Goal: Task Accomplishment & Management: Manage account settings

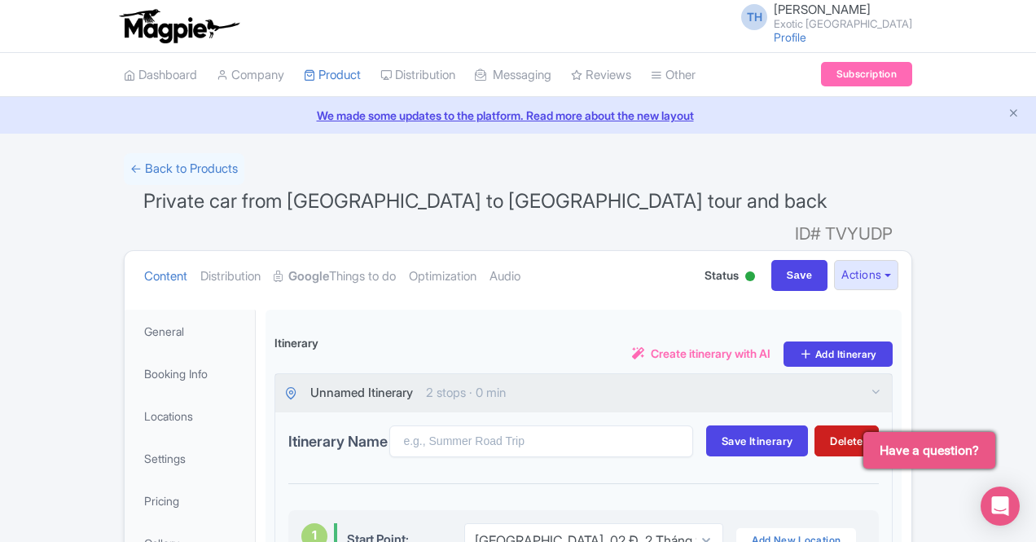
select select "ea79f743-3d66-48ab-bfda-74cf0bcc25d1"
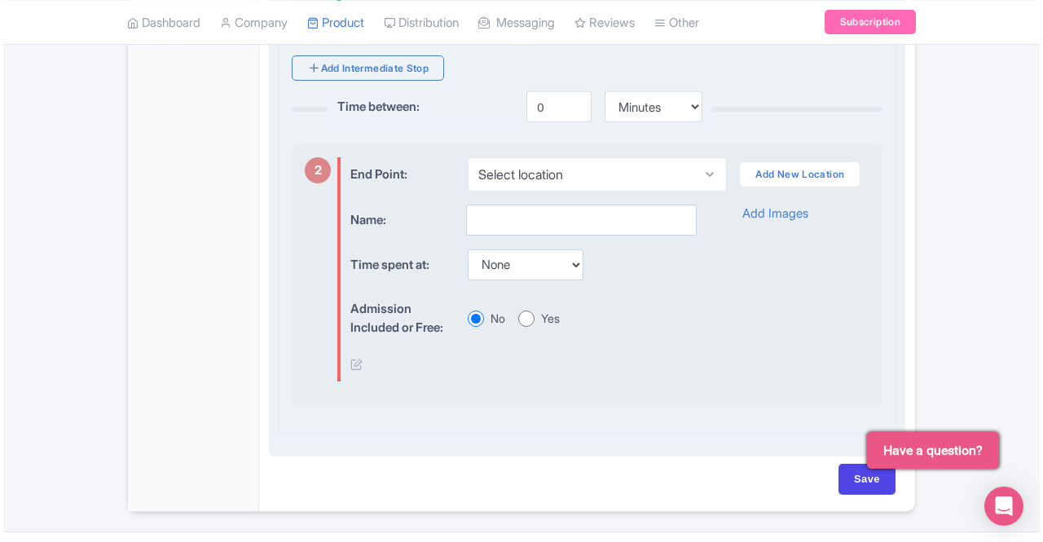
scroll to position [732, 0]
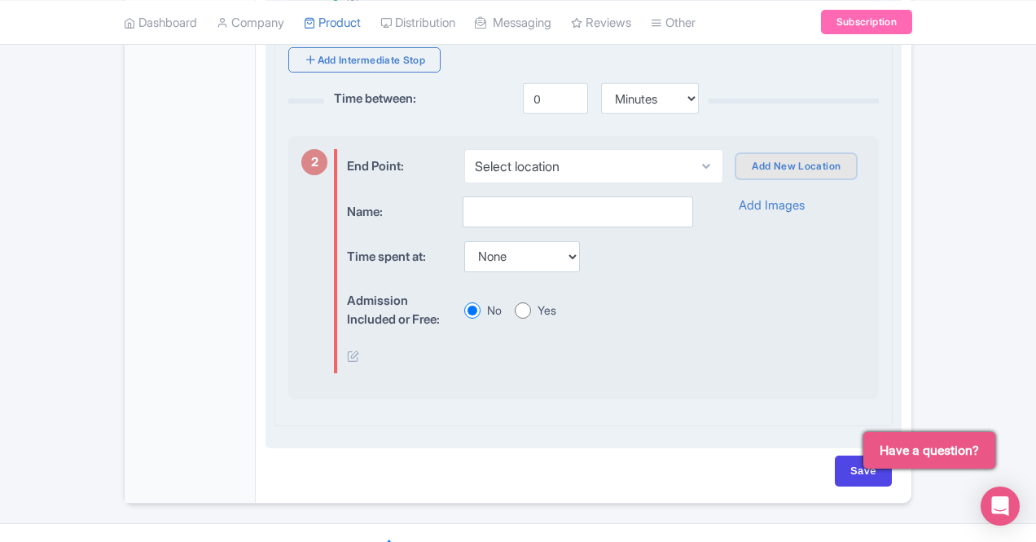
click at [784, 154] on link "Add New Location" at bounding box center [797, 166] width 120 height 24
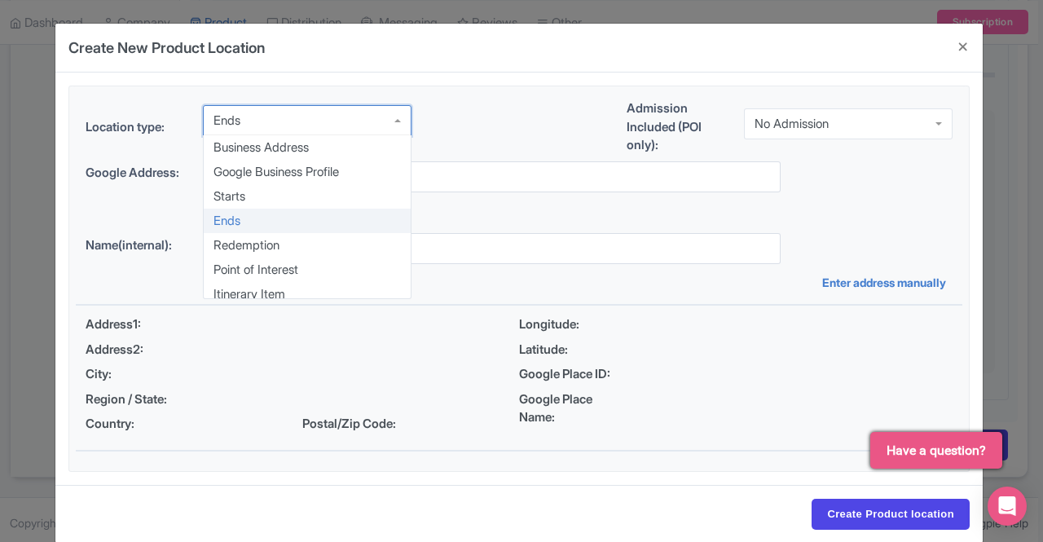
click at [404, 124] on div "Ends" at bounding box center [307, 120] width 209 height 31
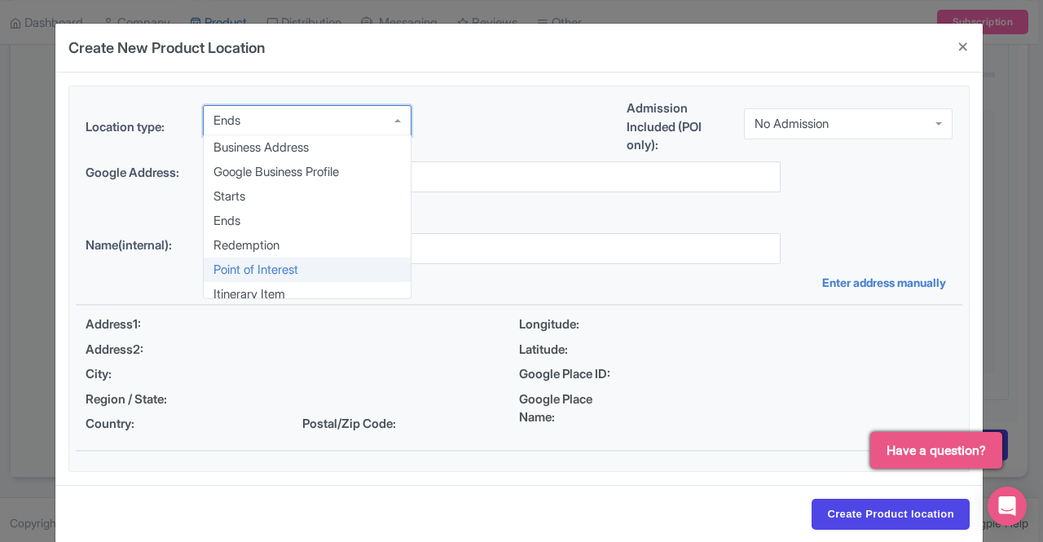
scroll to position [0, 0]
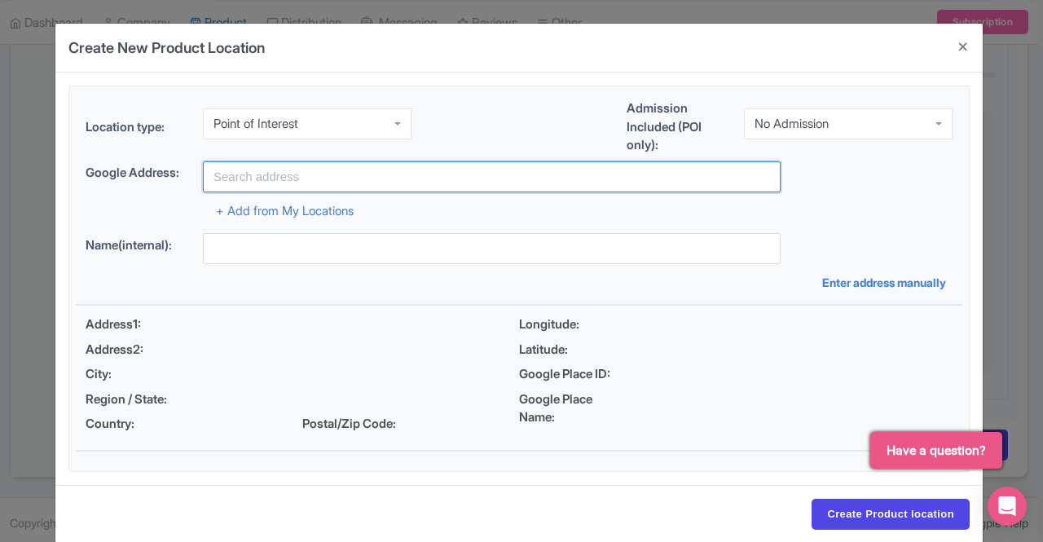
click at [290, 175] on input "text" at bounding box center [492, 176] width 578 height 31
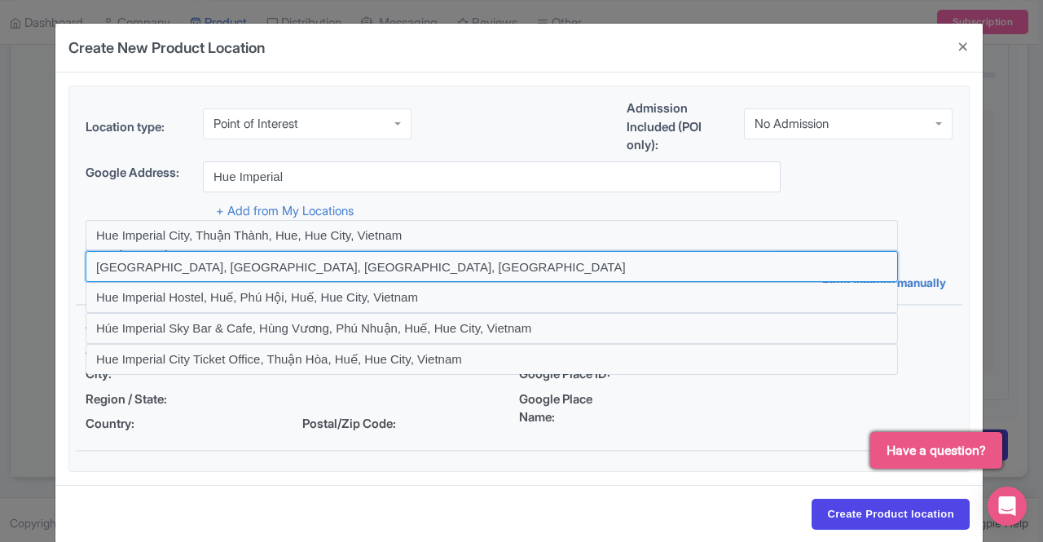
click at [230, 257] on input at bounding box center [492, 266] width 812 height 31
type input "Imperial City, Huế, Hue City, Vietnam"
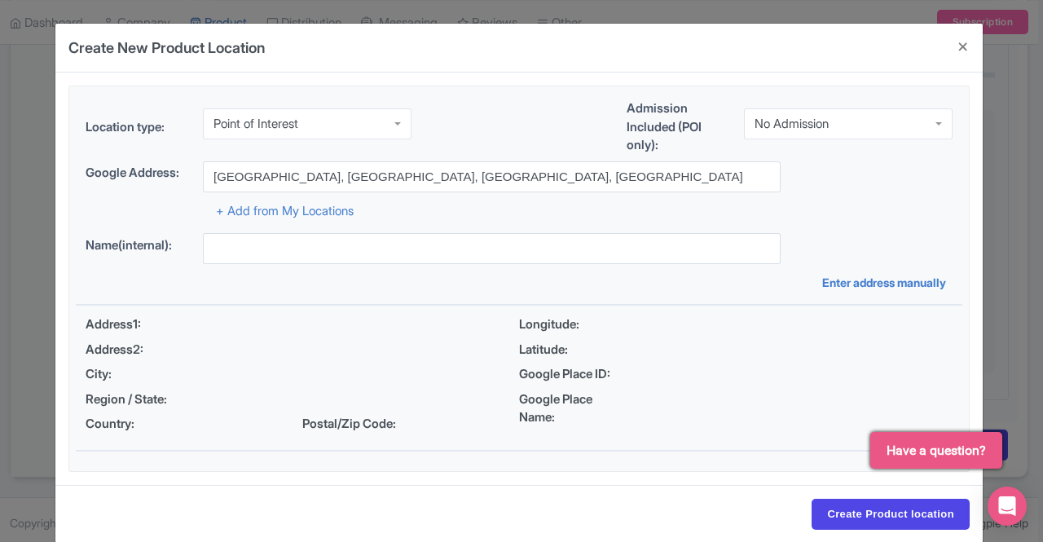
type input "Imperial City, Huế, Hue City, Vietnam"
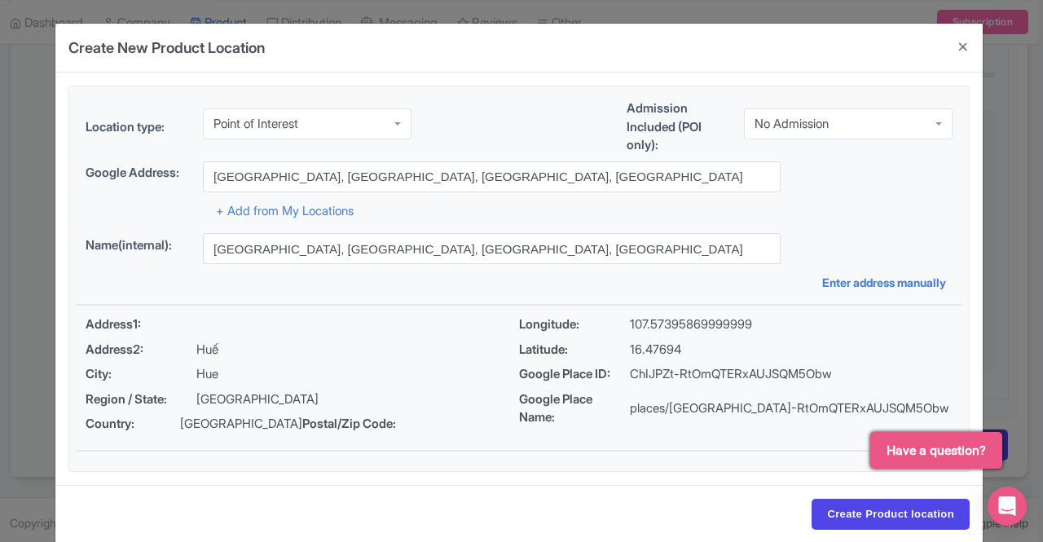
scroll to position [21, 0]
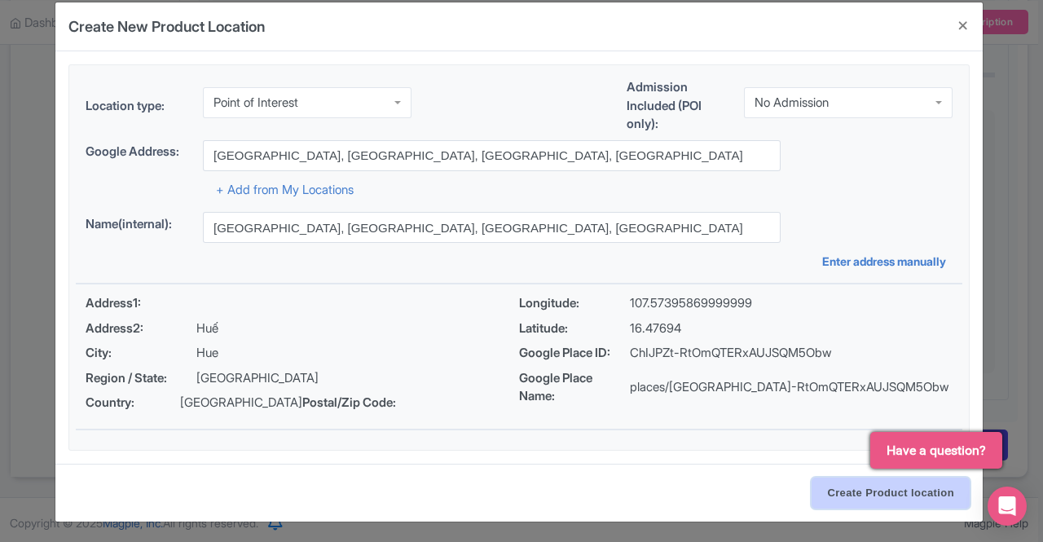
click at [869, 492] on input "Create Product location" at bounding box center [891, 492] width 158 height 31
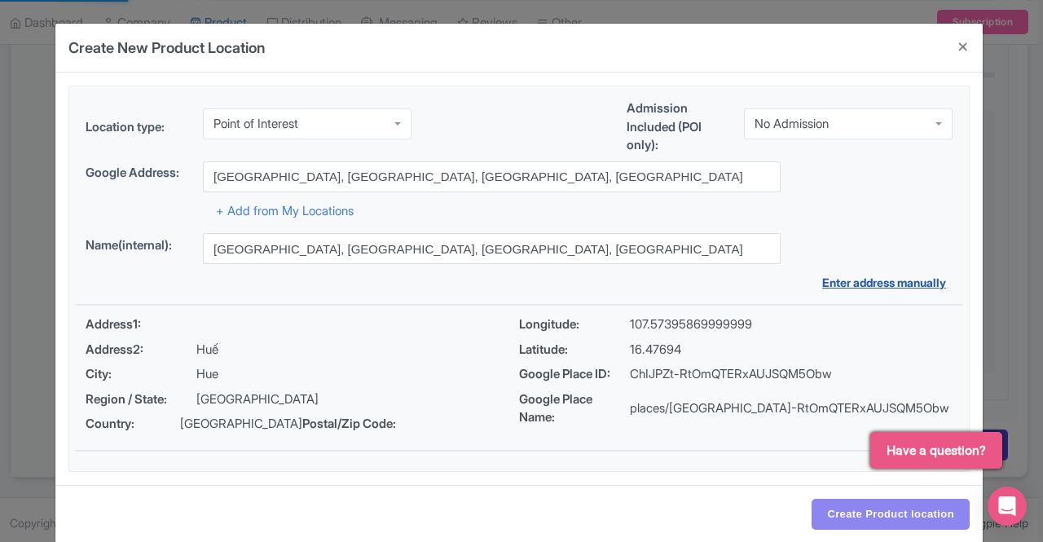
select select "1f21b878-bf9e-4ae5-9b9e-959569cab364"
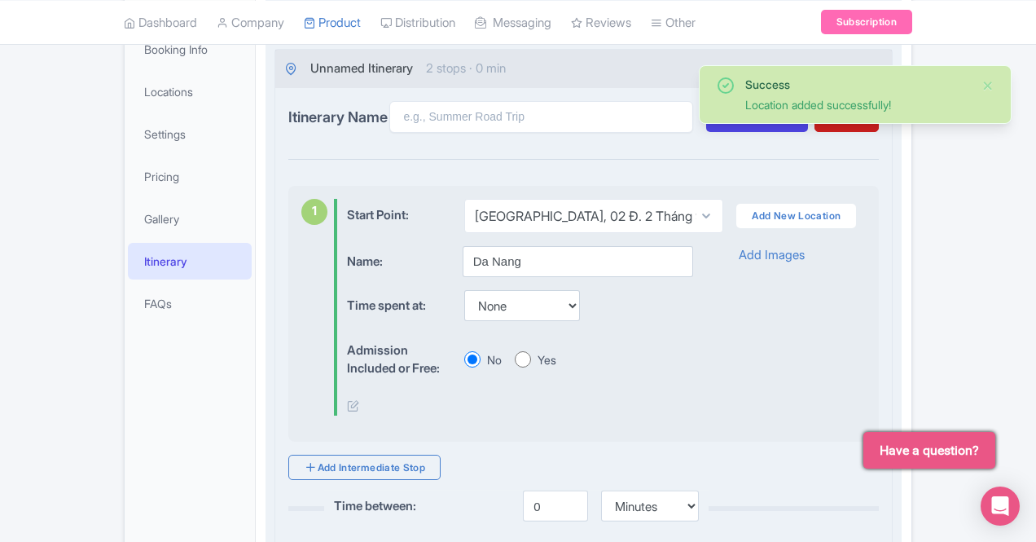
scroll to position [569, 0]
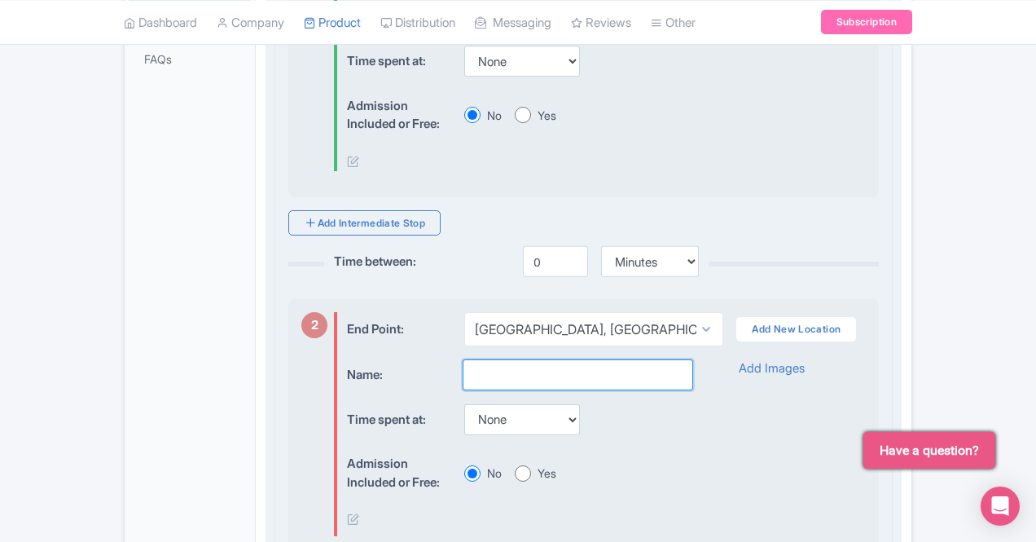
click at [463, 359] on input "text" at bounding box center [578, 374] width 231 height 31
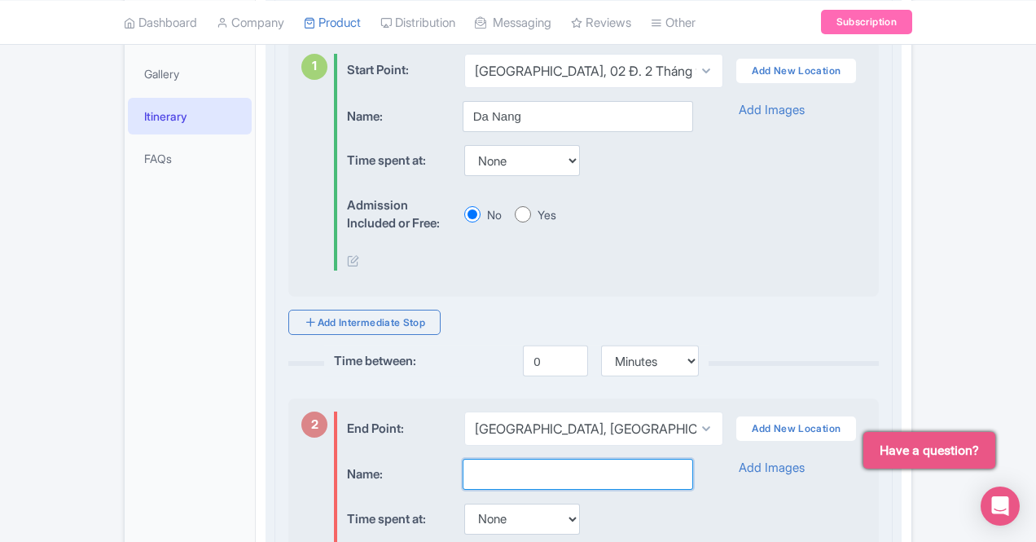
scroll to position [324, 0]
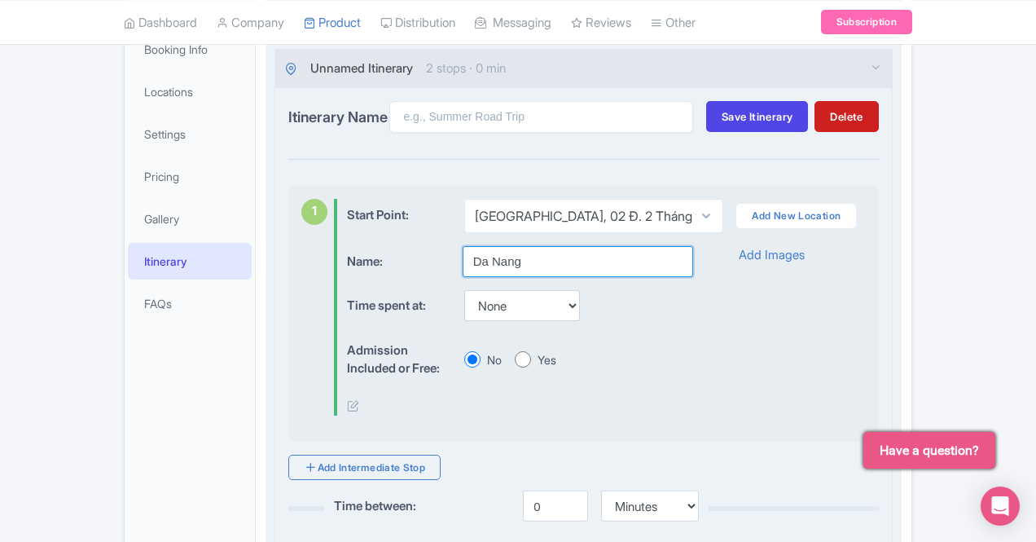
click at [520, 246] on input "Da Nang" at bounding box center [578, 261] width 231 height 31
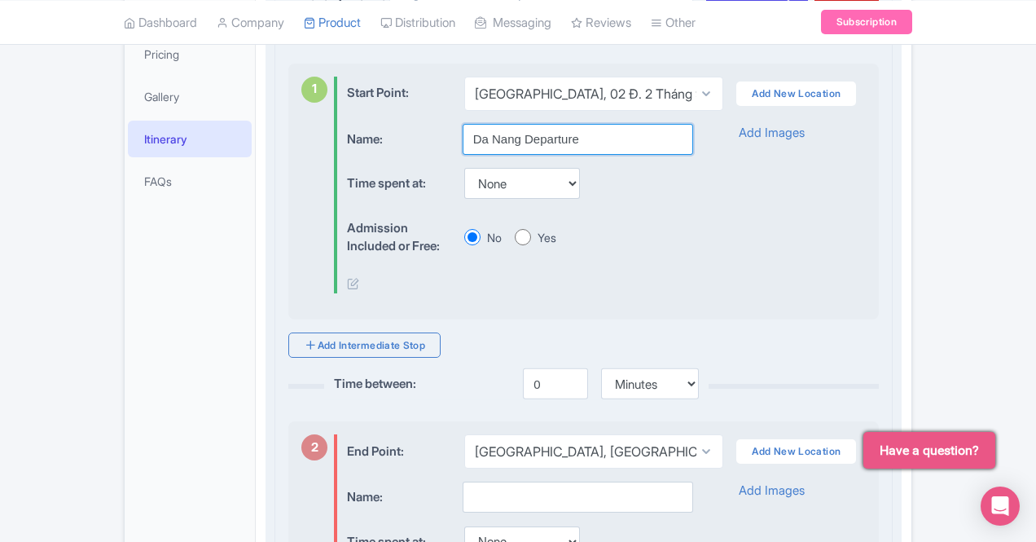
scroll to position [650, 0]
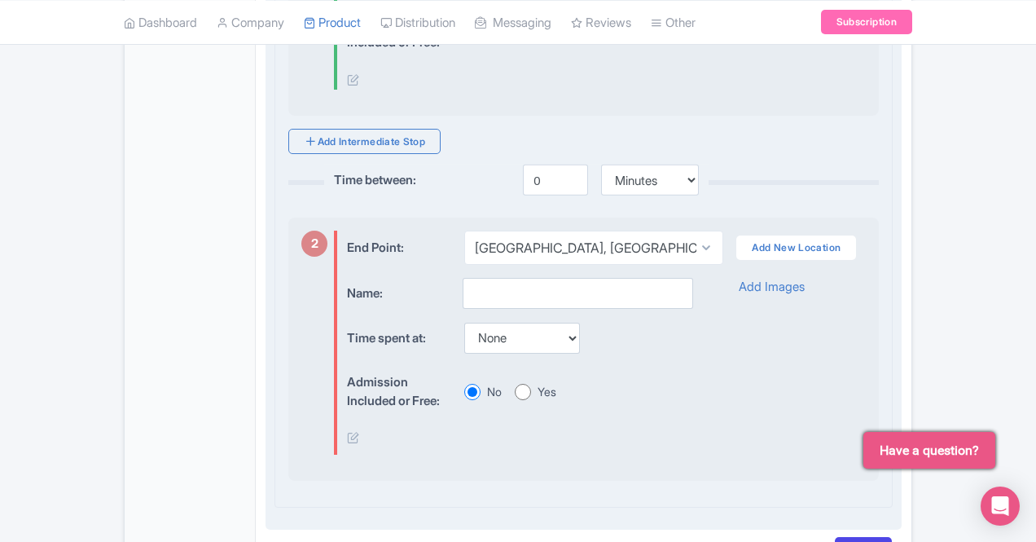
type input "Da Nang Departure"
click at [475, 278] on input "text" at bounding box center [578, 293] width 231 height 31
type input "Hue city Attraction"
click at [499, 323] on select "None 15 mins 30 mins 45 mins 1 hour 1 hour 15 mins 1 hour 30 mins 1 hour 45 min…" at bounding box center [522, 338] width 116 height 31
select select "120"
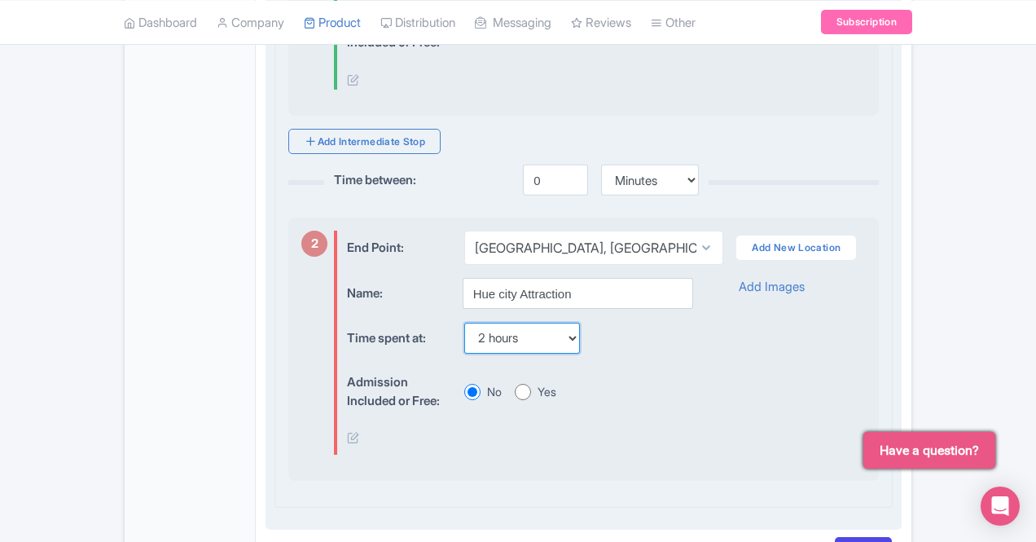
click at [464, 323] on select "None 15 mins 30 mins 45 mins 1 hour 1 hour 15 mins 1 hour 30 mins 1 hour 45 min…" at bounding box center [522, 338] width 116 height 31
click at [794, 278] on link "Add Images" at bounding box center [772, 287] width 66 height 19
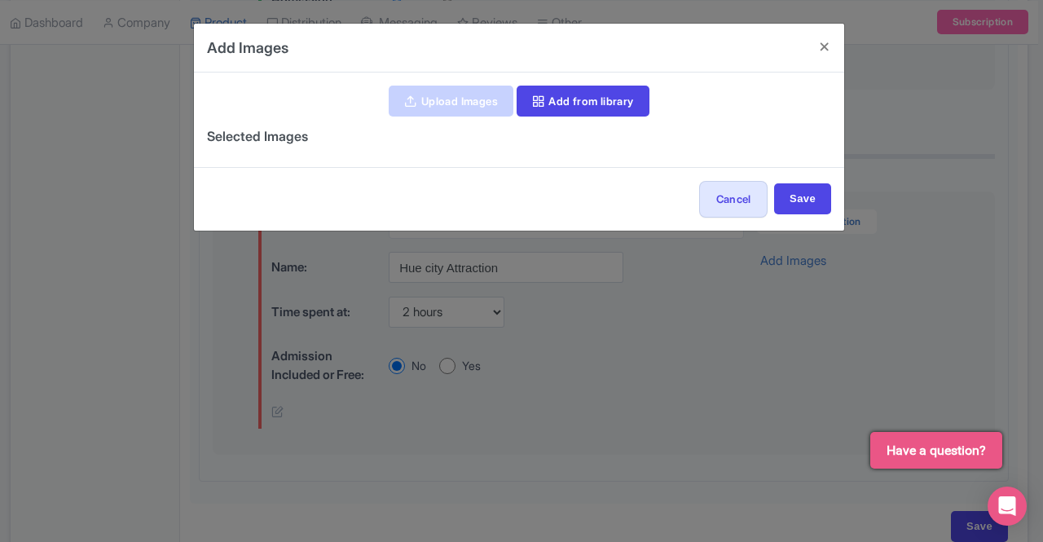
click at [454, 99] on link "Upload Images" at bounding box center [451, 101] width 124 height 31
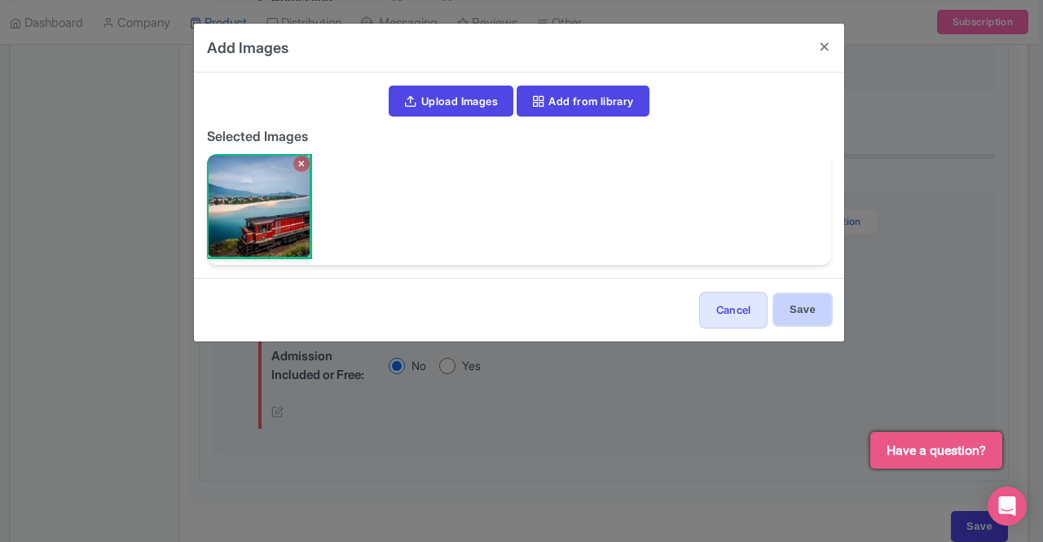
click at [817, 314] on input "Save" at bounding box center [802, 309] width 57 height 31
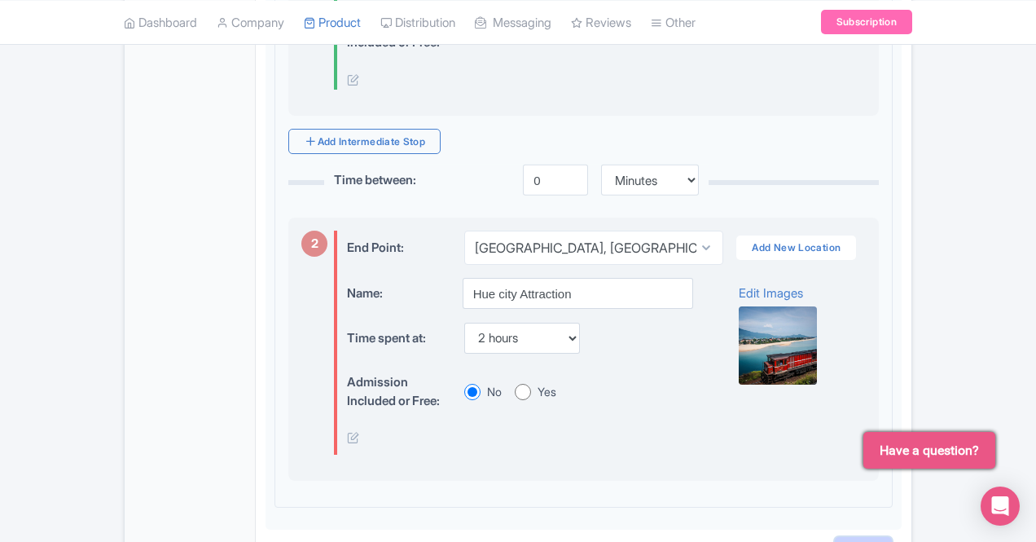
click at [892, 537] on input "Save" at bounding box center [863, 552] width 57 height 31
type input "Saving..."
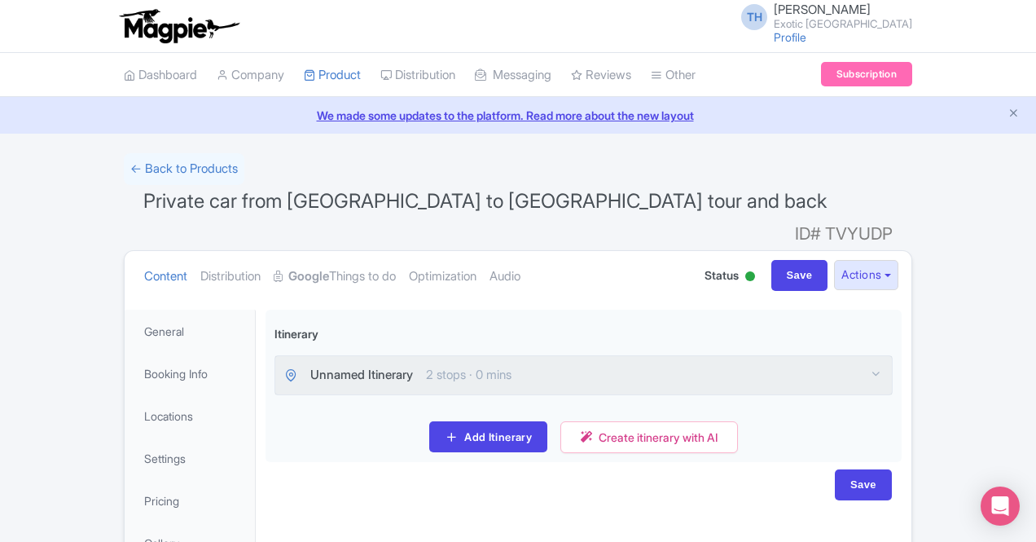
scroll to position [169, 0]
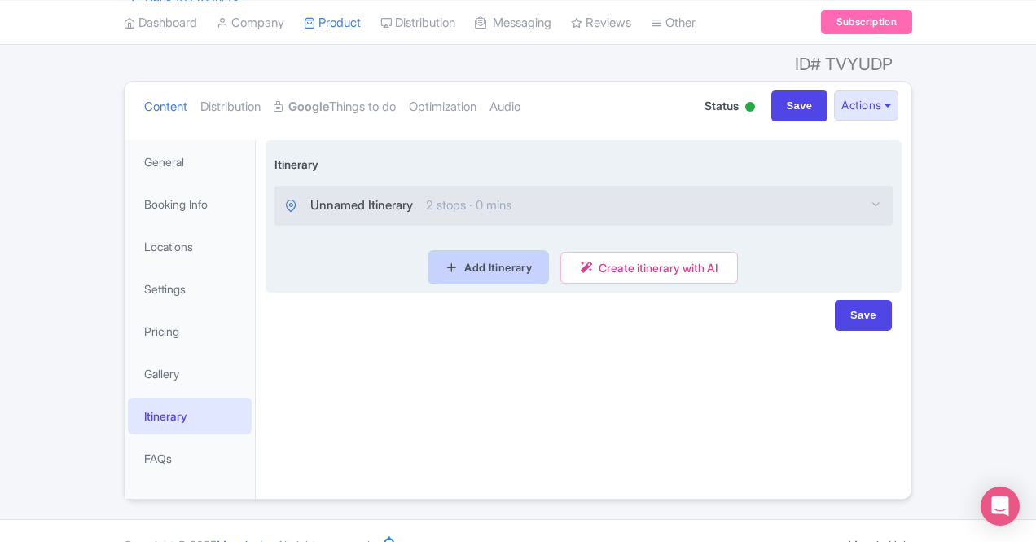
click at [501, 252] on link "Add Itinerary" at bounding box center [488, 267] width 118 height 31
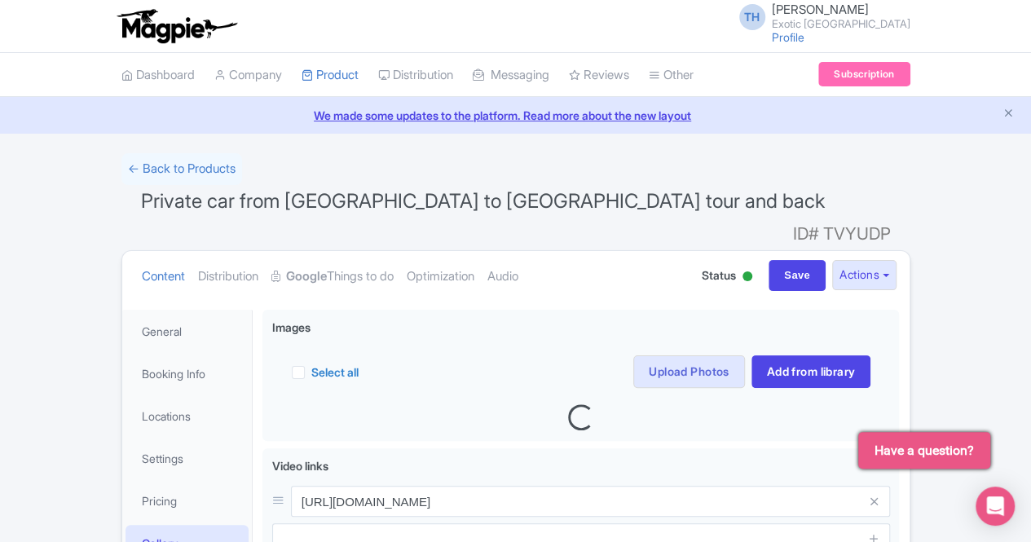
click at [772, 29] on small "Exotic [GEOGRAPHIC_DATA]" at bounding box center [841, 24] width 139 height 11
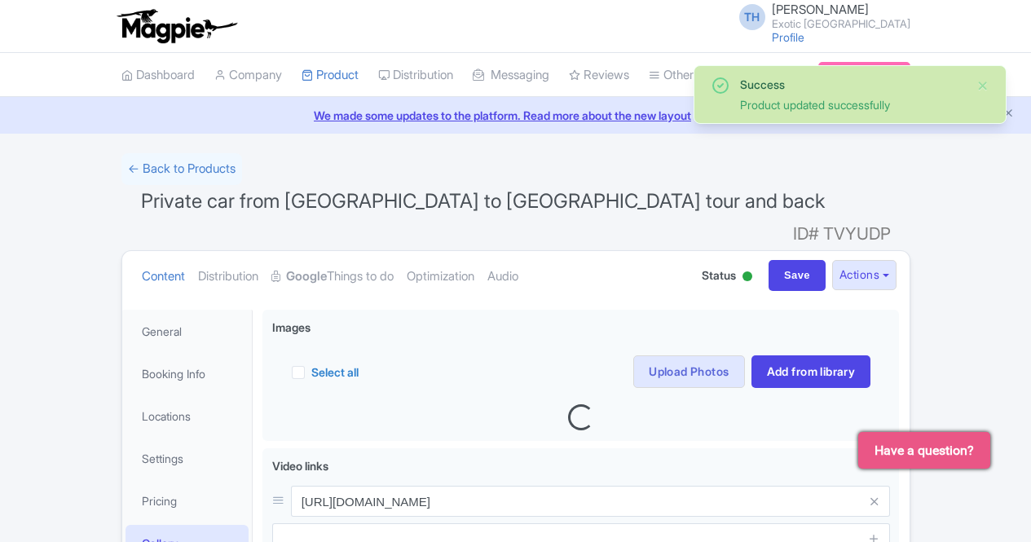
select select
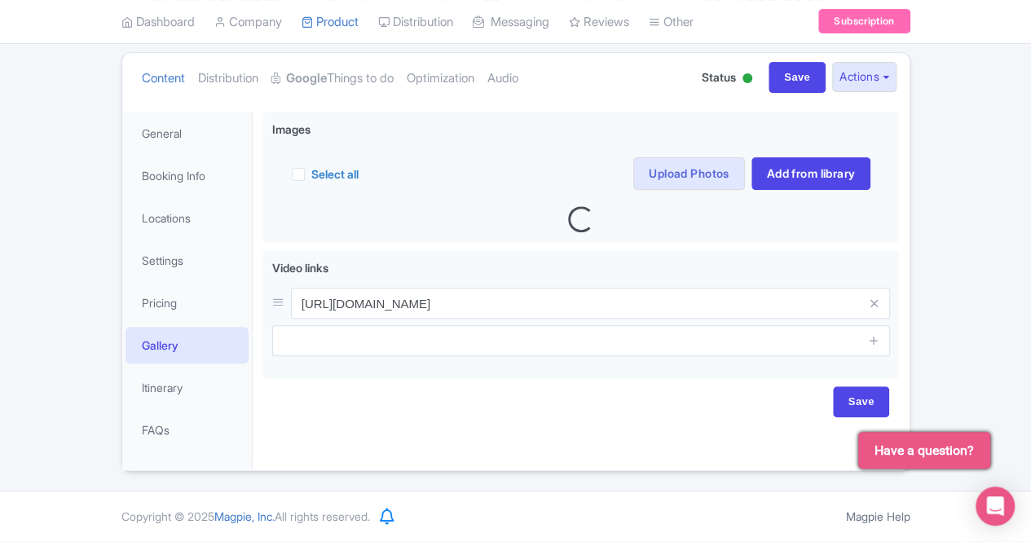
scroll to position [896, 0]
click at [768, 93] on input "Save" at bounding box center [796, 77] width 57 height 31
type input "Saving..."
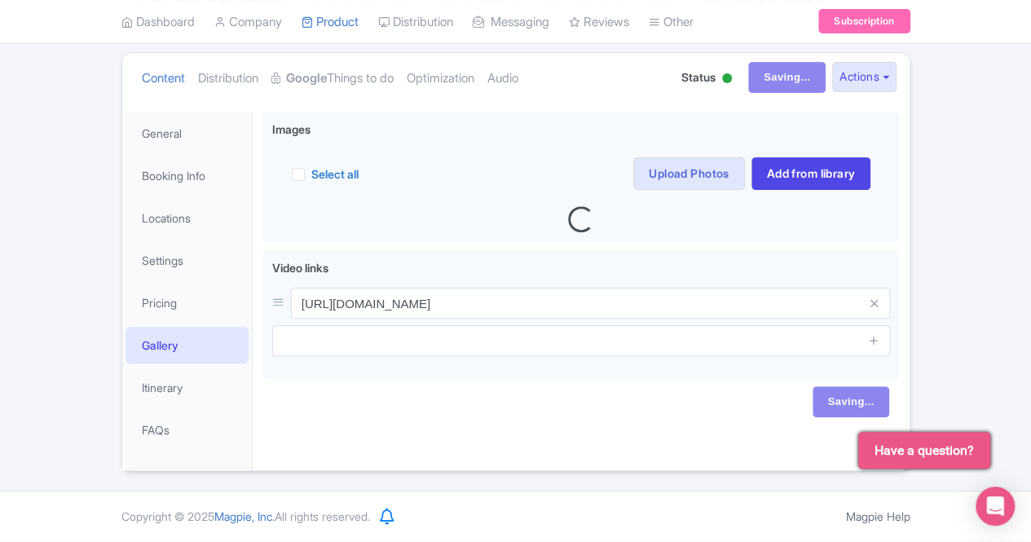
scroll to position [0, 0]
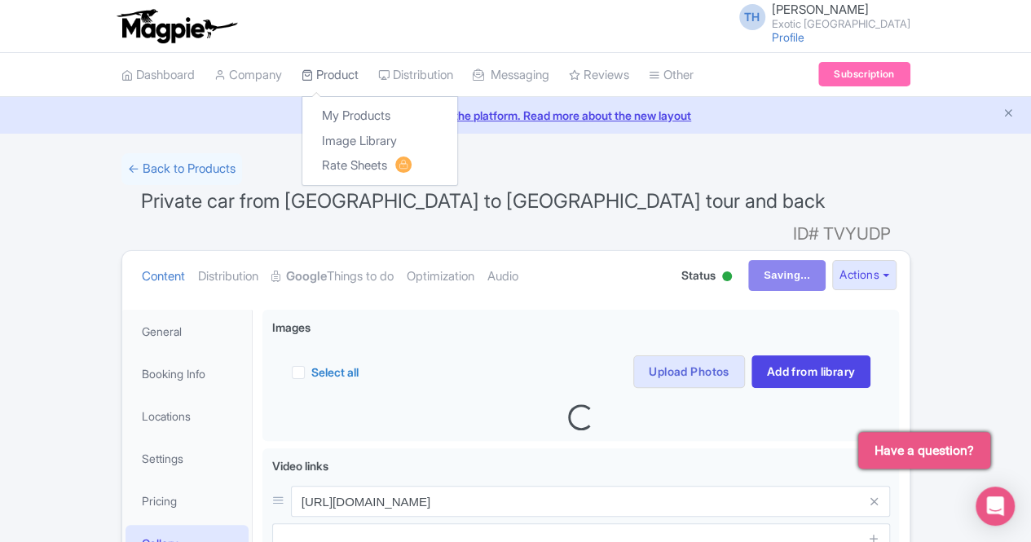
click at [301, 98] on link "Product" at bounding box center [329, 75] width 57 height 45
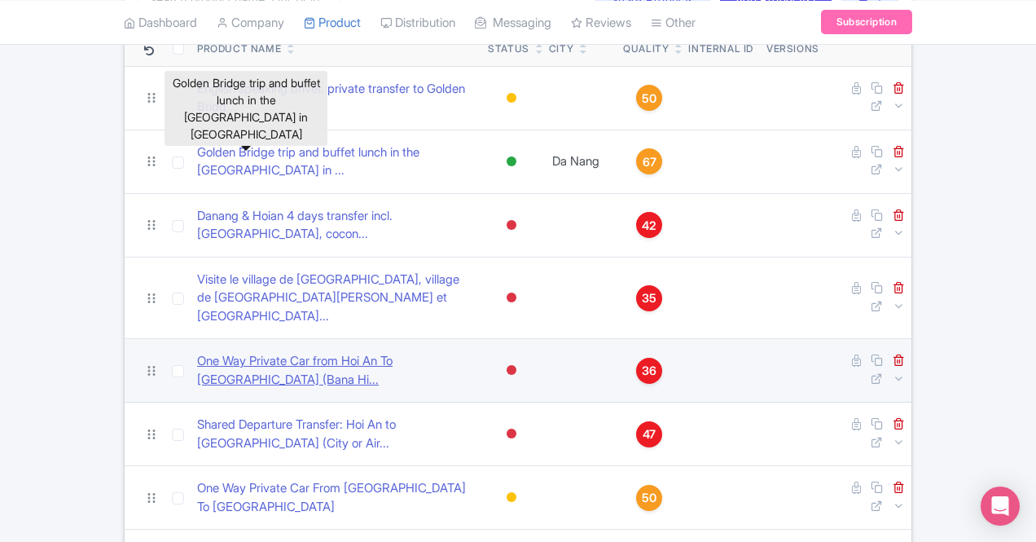
scroll to position [81, 0]
